Goal: Information Seeking & Learning: Learn about a topic

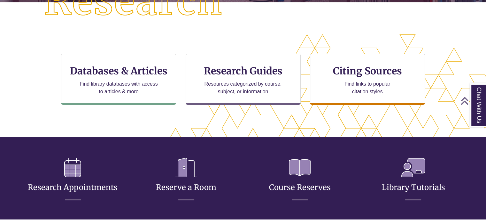
scroll to position [185, 0]
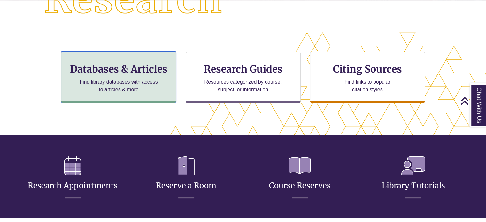
click at [86, 80] on p "Find library databases with access to articles & more" at bounding box center [118, 85] width 83 height 15
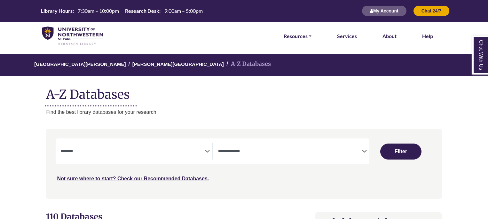
select select "Database Subject Filter"
select select "Database Types Filter"
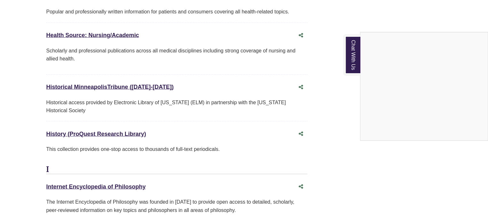
scroll to position [3009, 0]
click at [71, 108] on div "Chat With Us" at bounding box center [244, 109] width 488 height 219
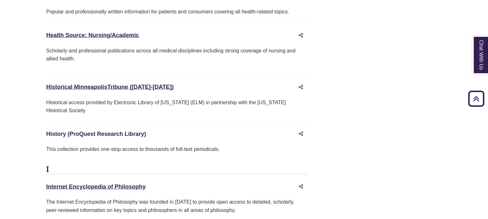
click at [82, 130] on link "History (ProQuest Research Library) This link opens in a new window" at bounding box center [96, 133] width 100 height 6
